Goal: Find specific page/section: Find specific page/section

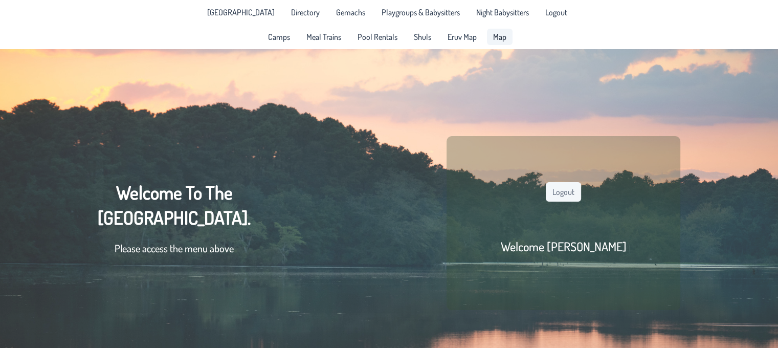
click at [498, 35] on span "Map" at bounding box center [499, 37] width 13 height 8
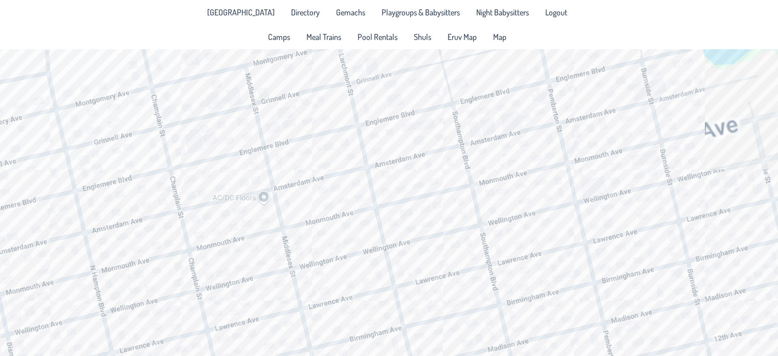
drag, startPoint x: 368, startPoint y: 194, endPoint x: 332, endPoint y: 284, distance: 97.1
click at [332, 284] on div at bounding box center [389, 209] width 778 height 320
click at [440, 137] on div at bounding box center [389, 209] width 778 height 320
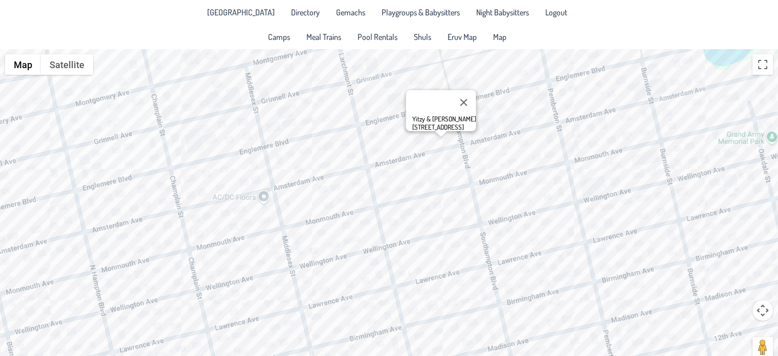
click at [324, 166] on div "Yitzy & [PERSON_NAME] [STREET_ADDRESS]" at bounding box center [389, 209] width 778 height 320
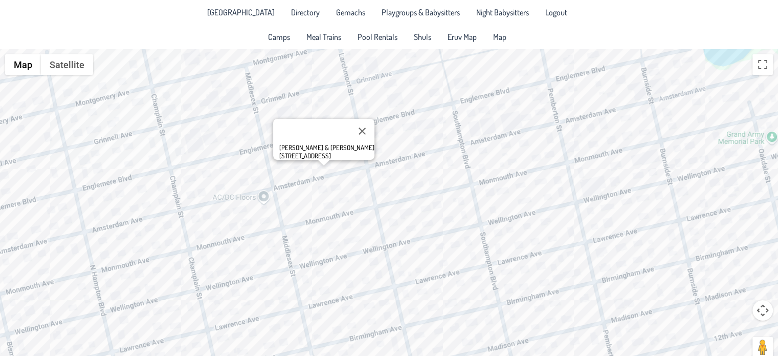
click at [694, 123] on div "[PERSON_NAME] & [PERSON_NAME] [STREET_ADDRESS]" at bounding box center [389, 209] width 778 height 320
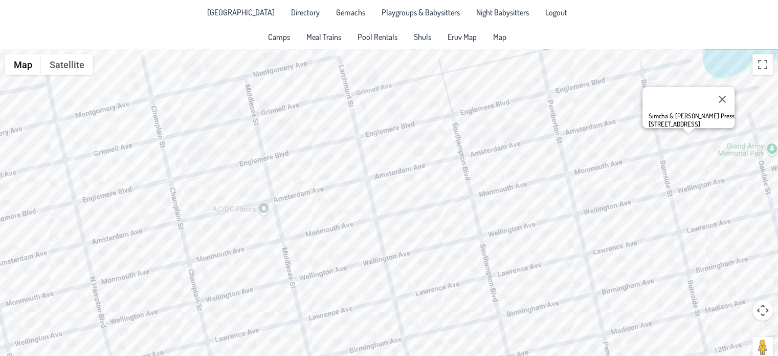
click at [381, 210] on div "Simcha & [PERSON_NAME] Press [STREET_ADDRESS]" at bounding box center [389, 209] width 778 height 320
click at [386, 207] on div "Simcha & [PERSON_NAME] Press [STREET_ADDRESS]" at bounding box center [389, 209] width 778 height 320
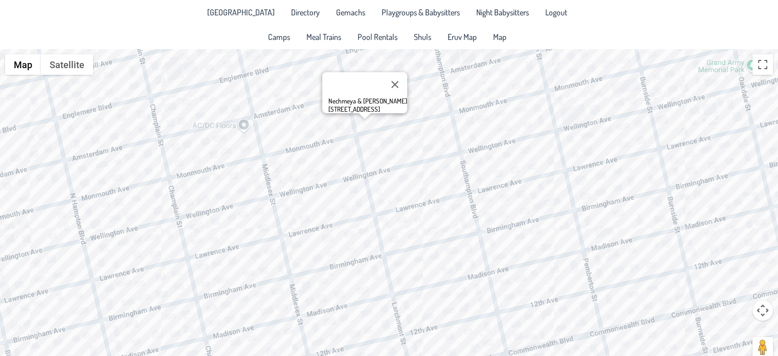
click at [190, 347] on div "Nechmeya & [PERSON_NAME] [STREET_ADDRESS]" at bounding box center [389, 209] width 778 height 320
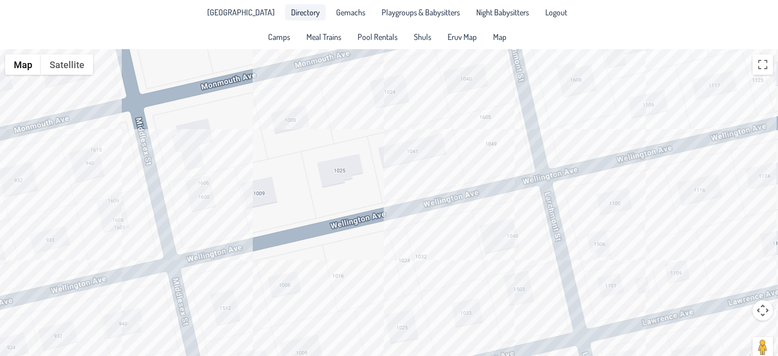
click at [295, 6] on link "Directory" at bounding box center [305, 12] width 41 height 16
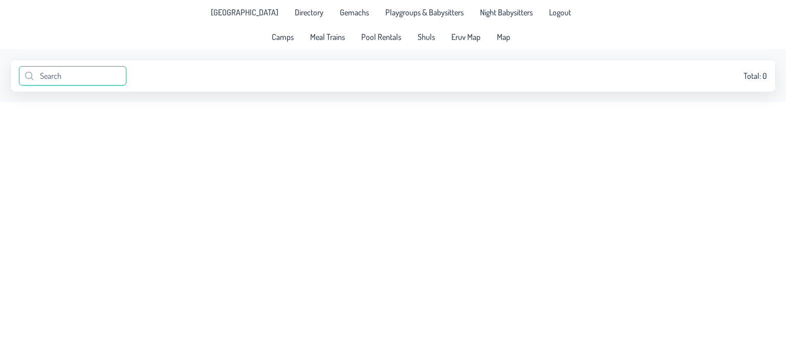
click at [77, 75] on input "text" at bounding box center [72, 75] width 107 height 19
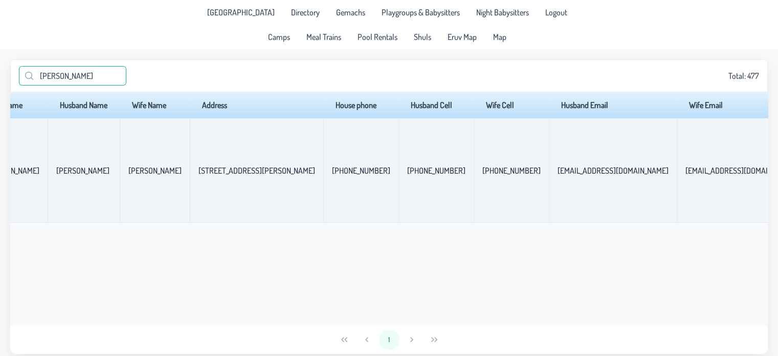
scroll to position [0, 30]
type input "w"
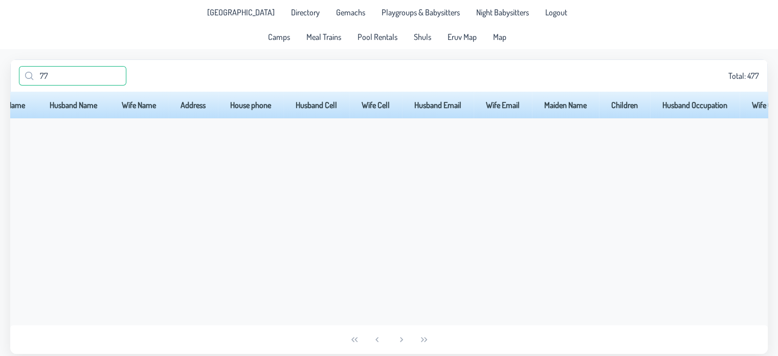
type input "7"
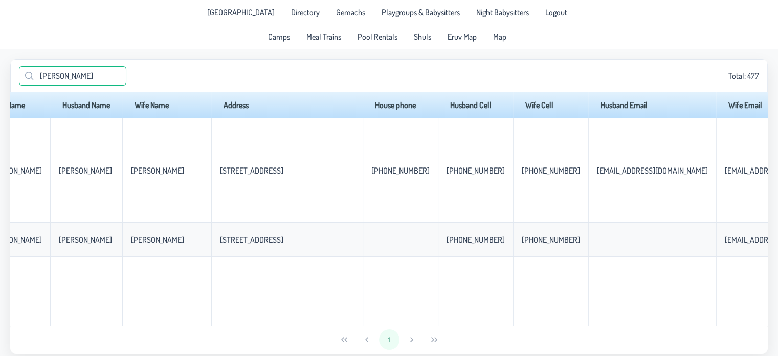
type input "[PERSON_NAME]"
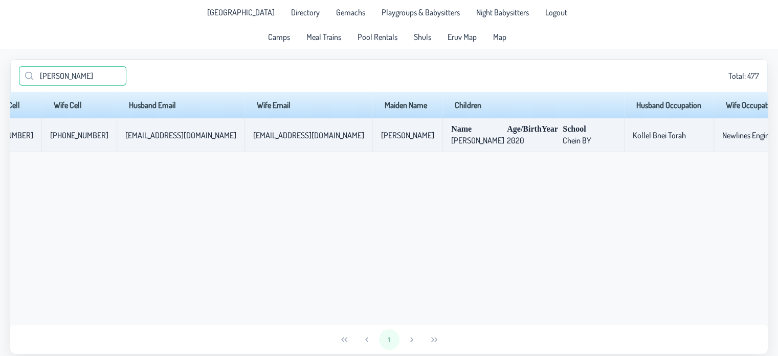
scroll to position [0, 0]
